Goal: Ask a question

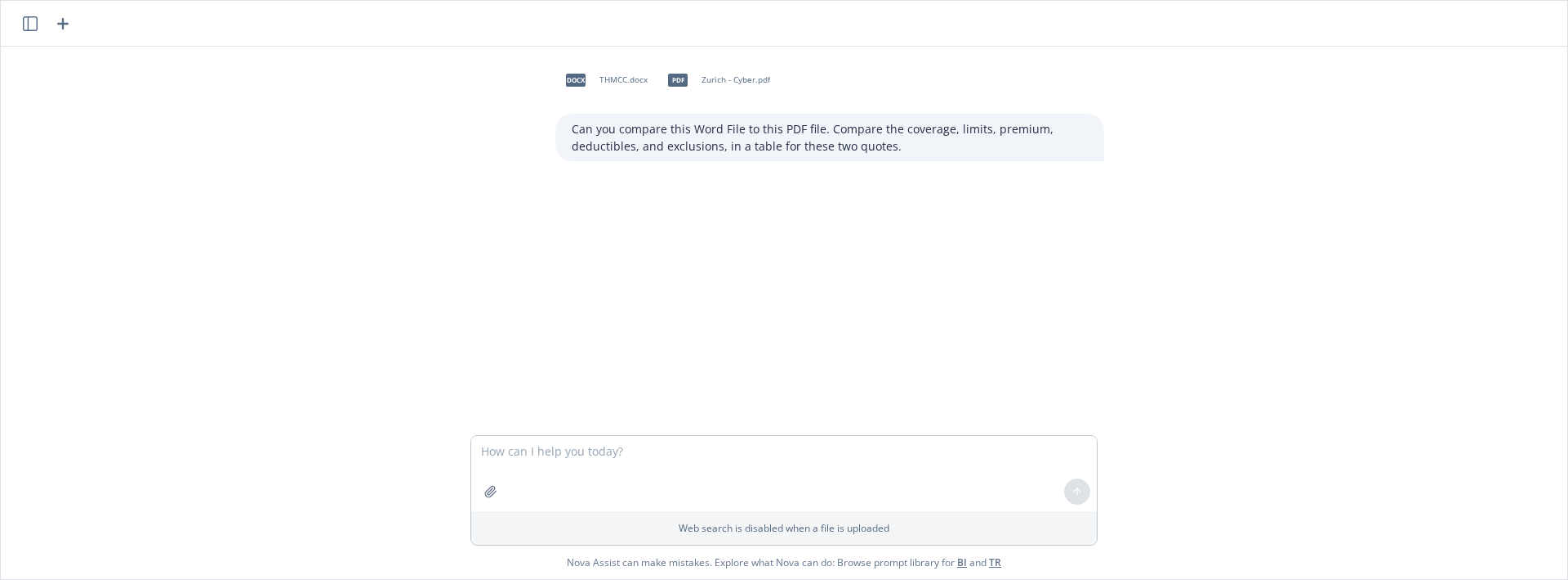
drag, startPoint x: 122, startPoint y: 280, endPoint x: 333, endPoint y: 354, distance: 223.6
click at [122, 280] on div "docx THMCC.docx pdf [GEOGRAPHIC_DATA] - Cyber.pdf Can you compare this Word Fil…" at bounding box center [784, 240] width 1553 height 388
click at [510, 448] on textarea at bounding box center [784, 473] width 626 height 75
paste textarea "Can you compare this Word File to this PDF file. Compare the coverage, limits, …"
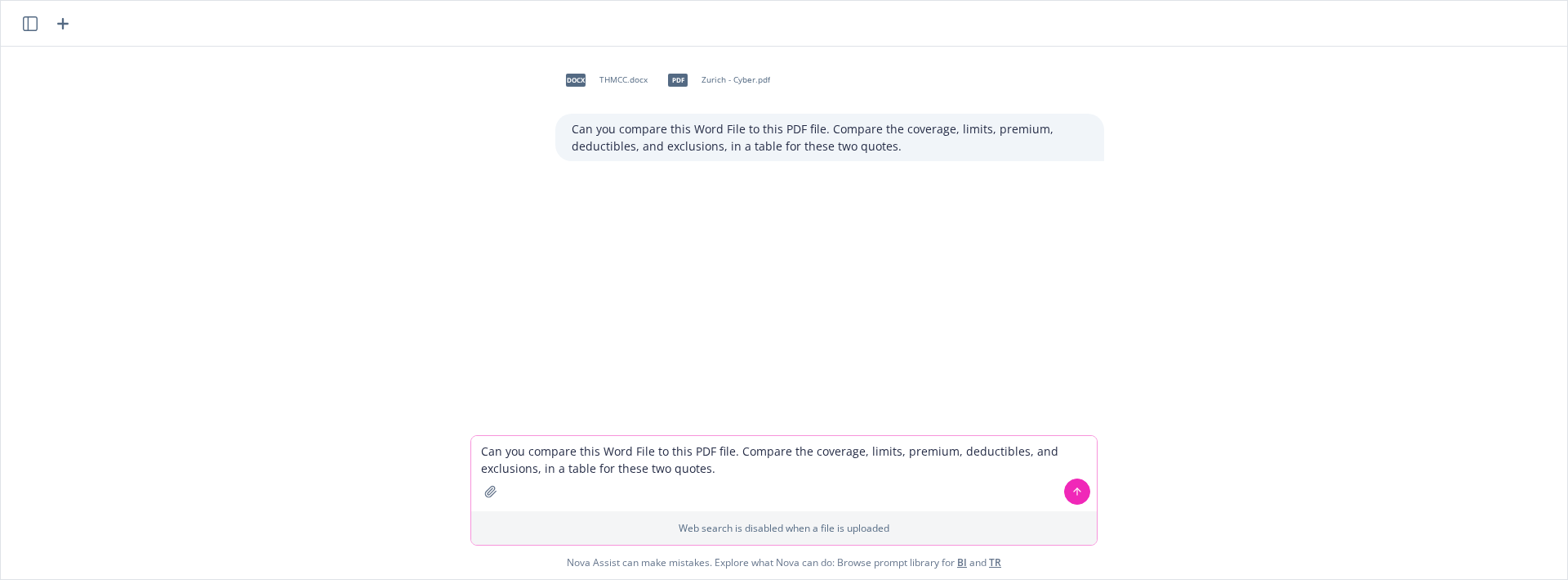
type textarea "Can you compare this Word File to this PDF file. Compare the coverage, limits, …"
click at [492, 493] on icon "button" at bounding box center [491, 491] width 13 height 13
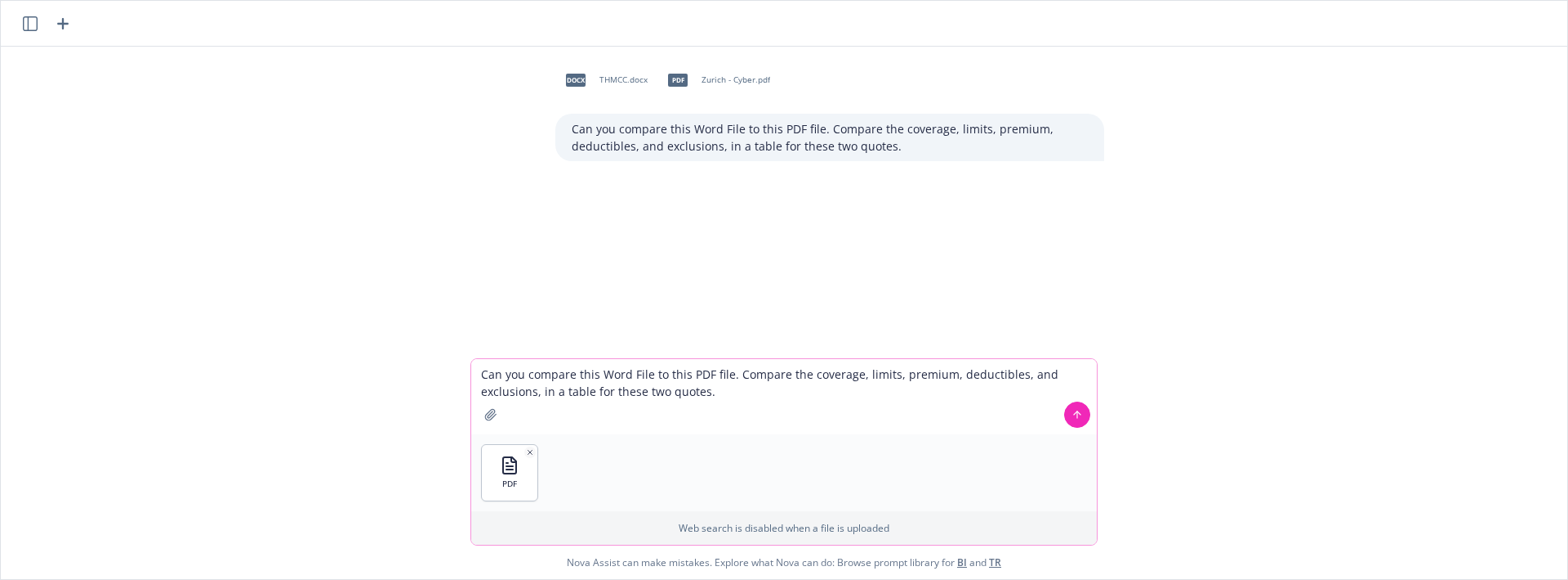
click at [491, 414] on icon "button" at bounding box center [491, 415] width 13 height 13
click at [1082, 412] on icon at bounding box center [1077, 415] width 12 height 12
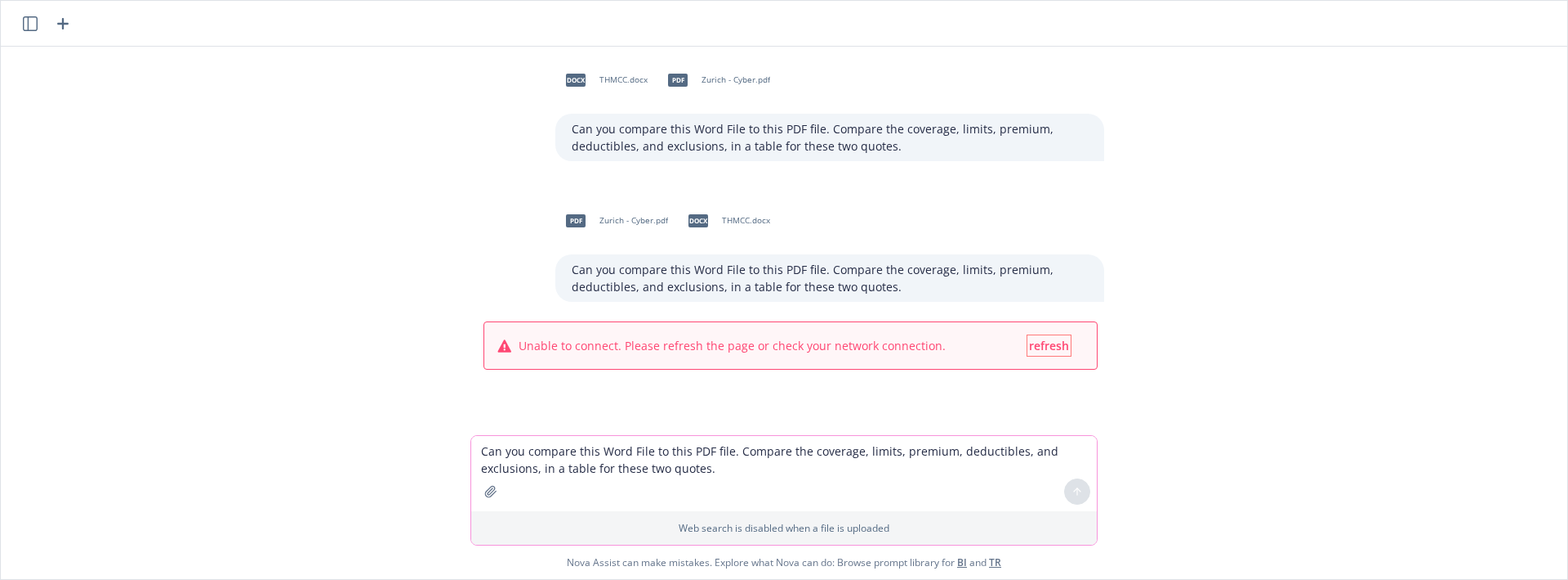
click at [1041, 344] on span "refresh" at bounding box center [1050, 345] width 40 height 16
